Goal: Understand process/instructions: Learn how to perform a task or action

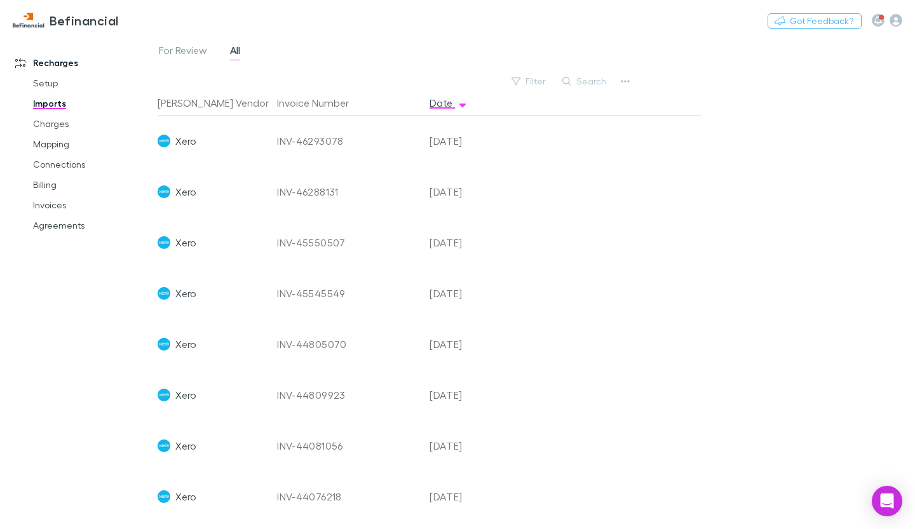
click at [58, 102] on link "Imports" at bounding box center [92, 103] width 144 height 20
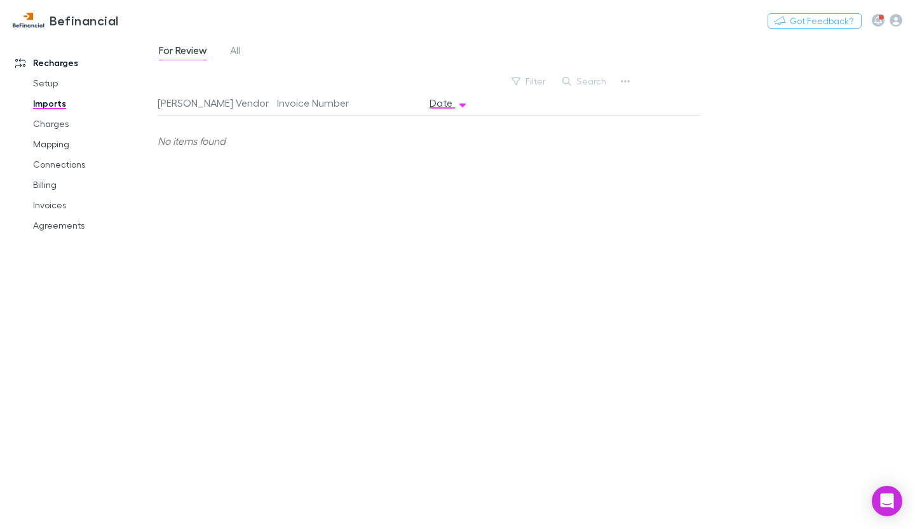
click at [54, 87] on link "Setup" at bounding box center [92, 83] width 144 height 20
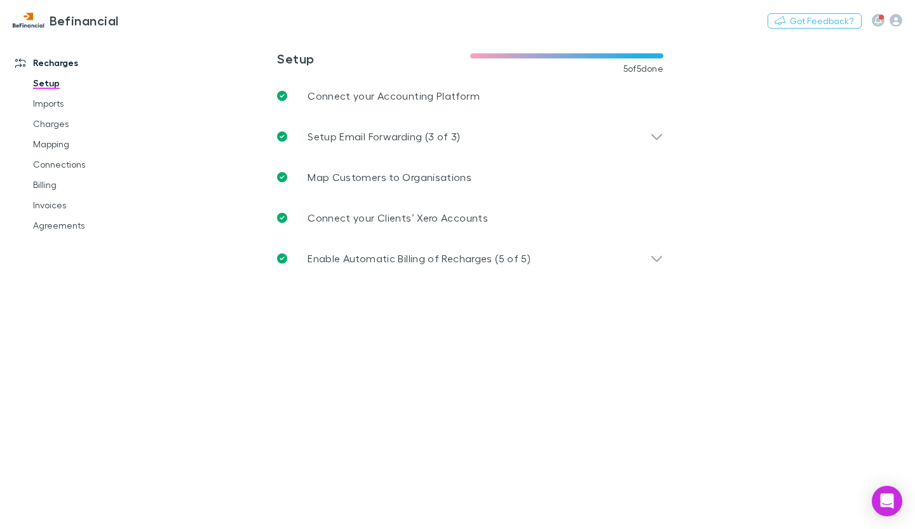
click at [664, 151] on div "Setup Email Forwarding (3 of 3)" at bounding box center [470, 136] width 406 height 41
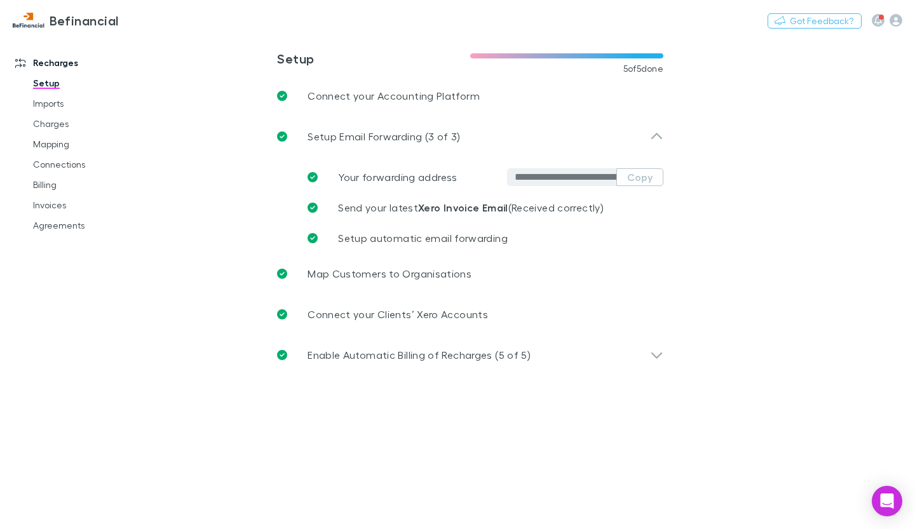
click at [643, 178] on button "Copy" at bounding box center [639, 177] width 47 height 18
